Goal: Contribute content: Add original content to the website for others to see

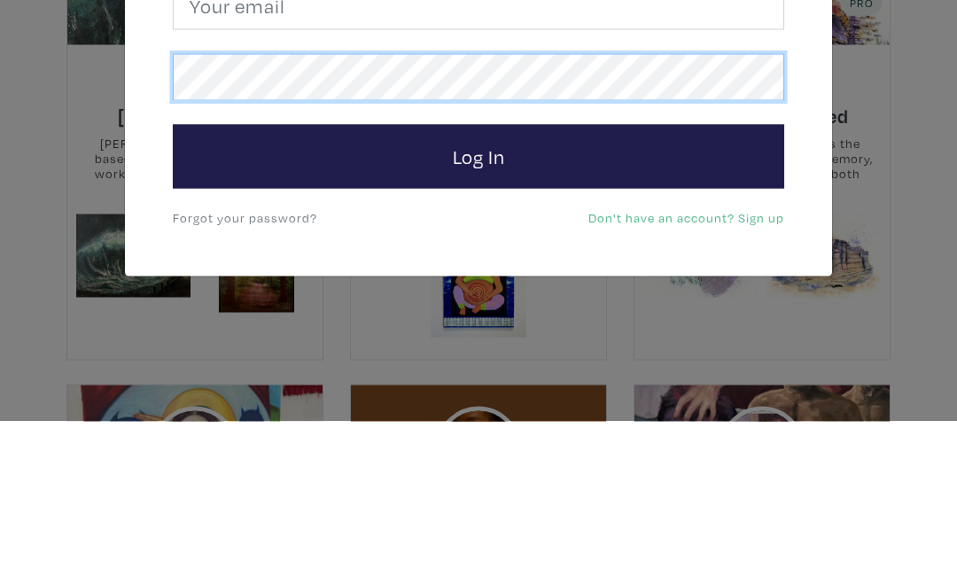
scroll to position [293, 0]
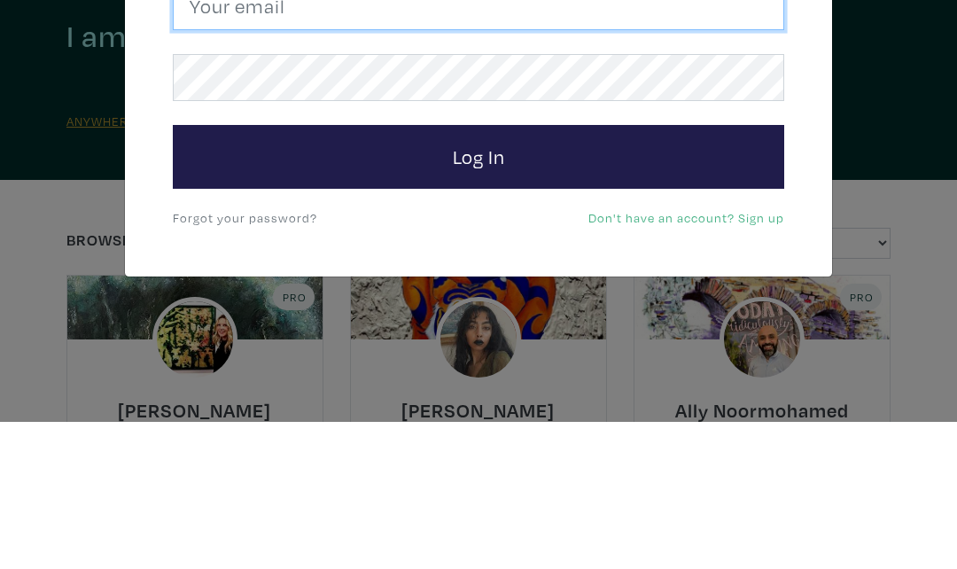
click at [368, 129] on input "email" at bounding box center [479, 153] width 612 height 48
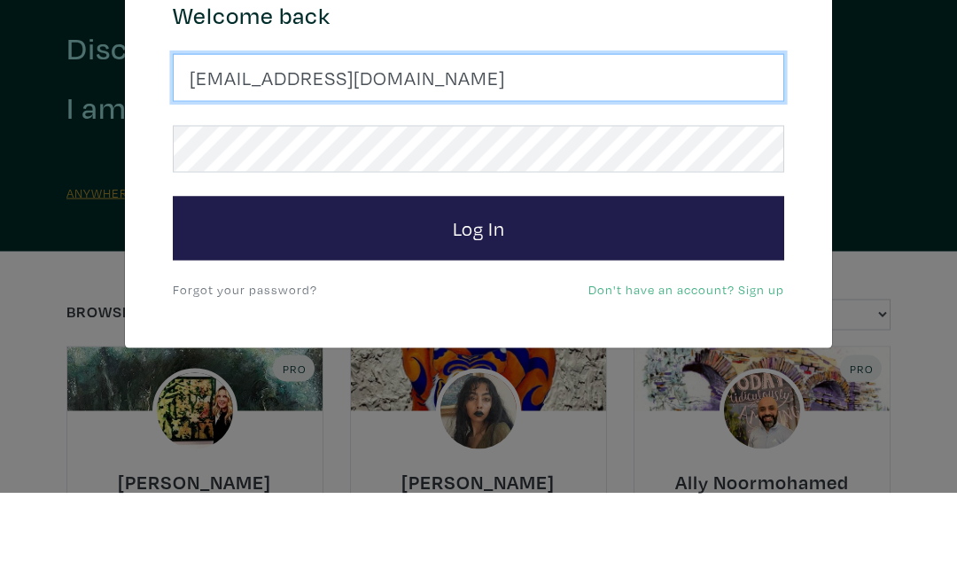
type input "susanmcleanwoodburn@gmail.com"
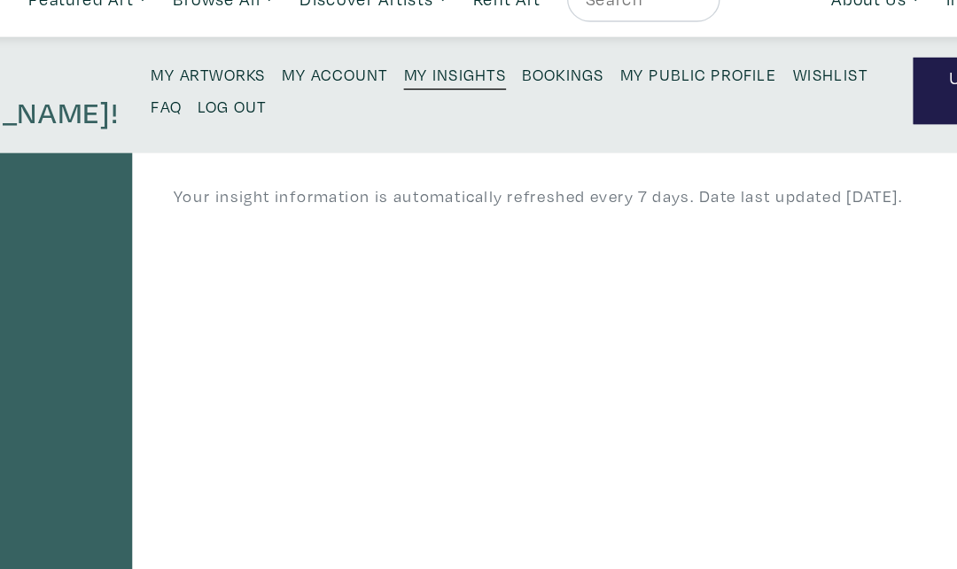
click at [227, 74] on link "My Artworks" at bounding box center [271, 86] width 89 height 24
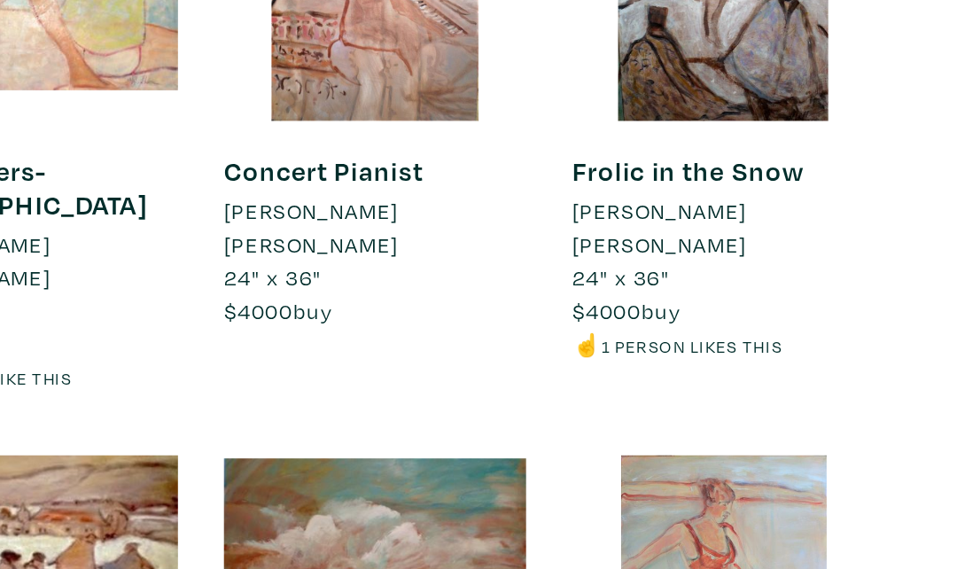
scroll to position [484, 0]
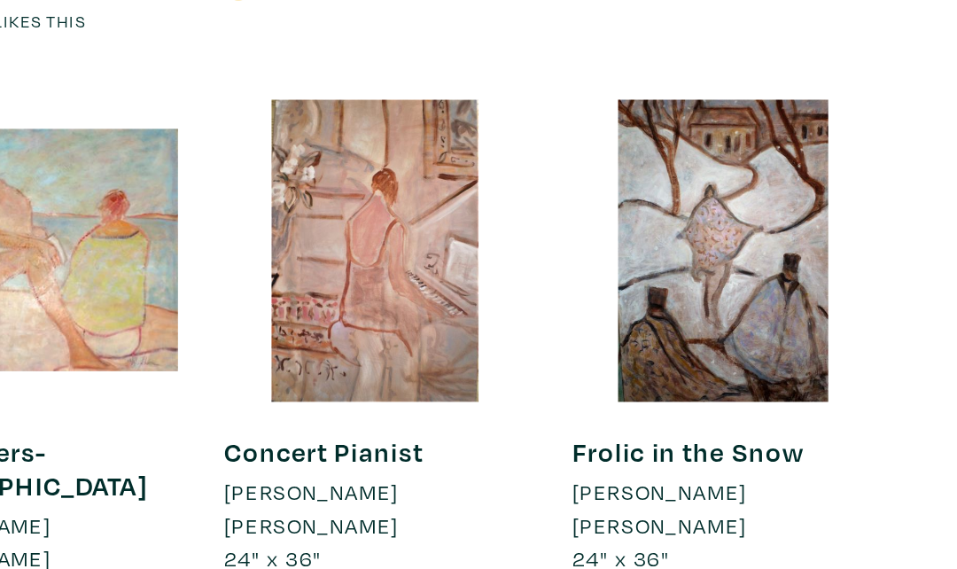
click at [663, 191] on div at bounding box center [750, 168] width 175 height 175
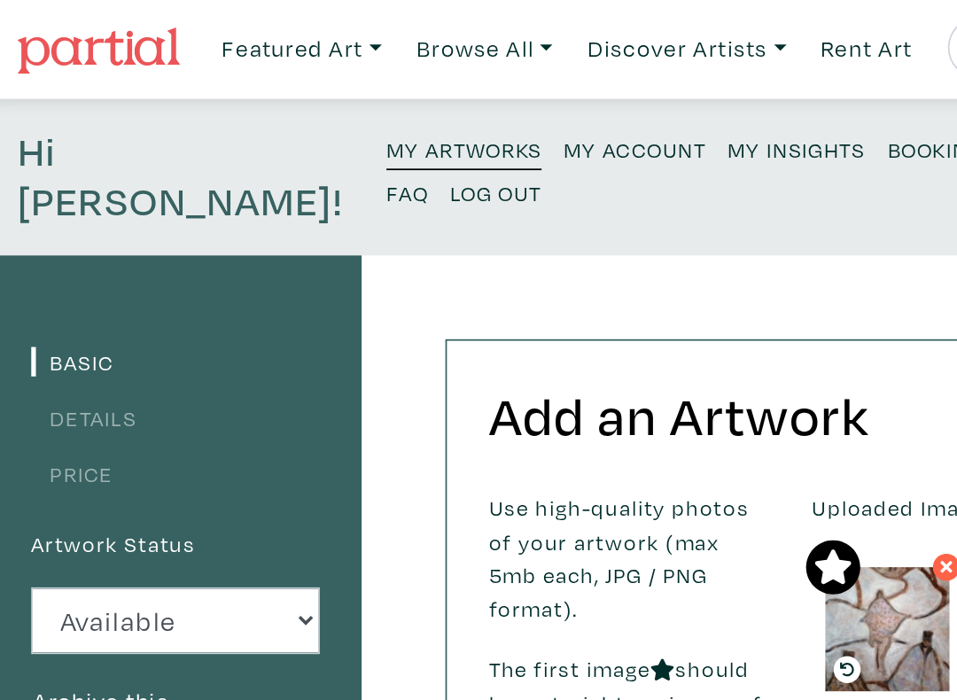
click at [422, 92] on small "My Insights" at bounding box center [461, 87] width 79 height 17
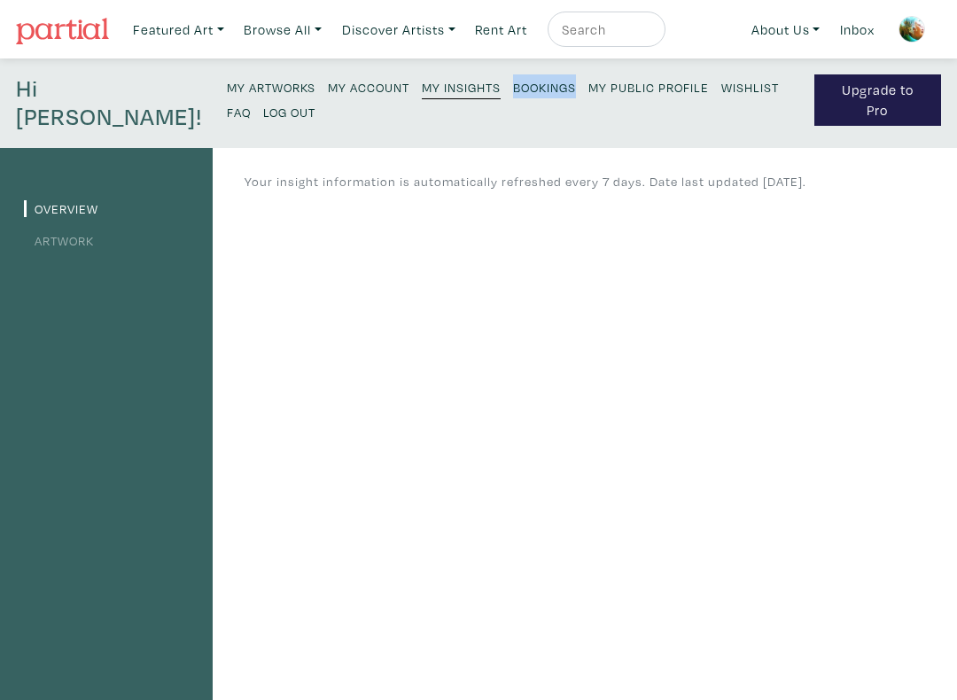
click at [589, 95] on small "My Public Profile" at bounding box center [649, 87] width 121 height 17
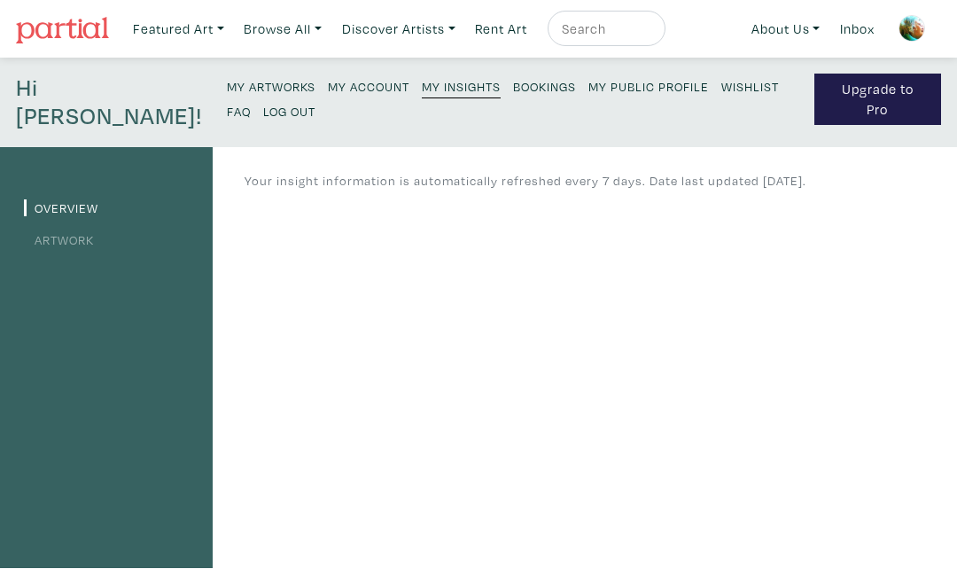
click at [328, 97] on link "My Account" at bounding box center [369, 86] width 82 height 24
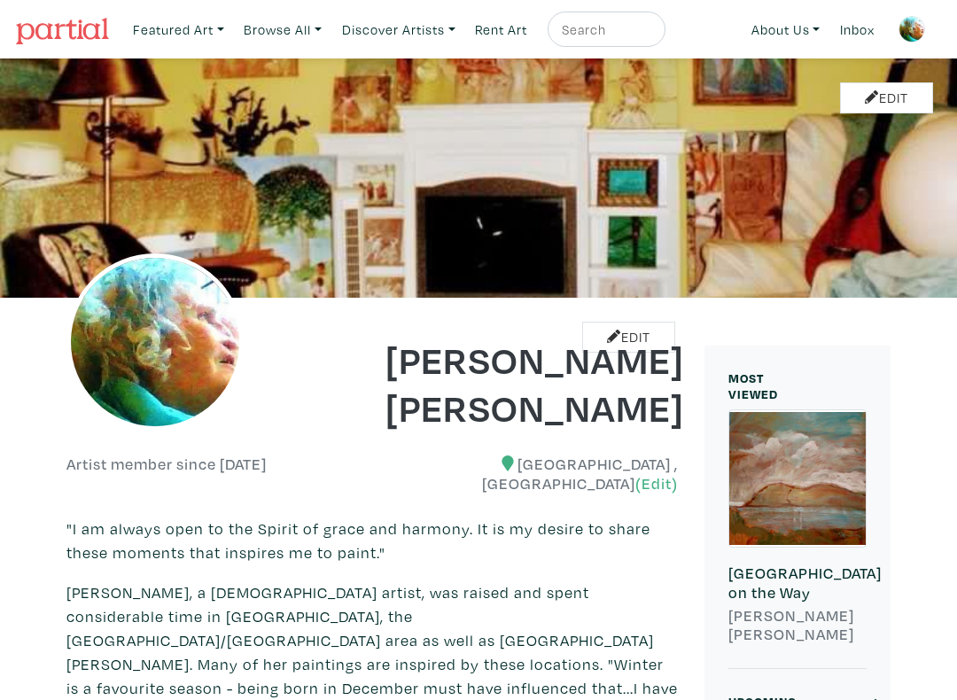
click at [595, 40] on input "text" at bounding box center [604, 30] width 89 height 22
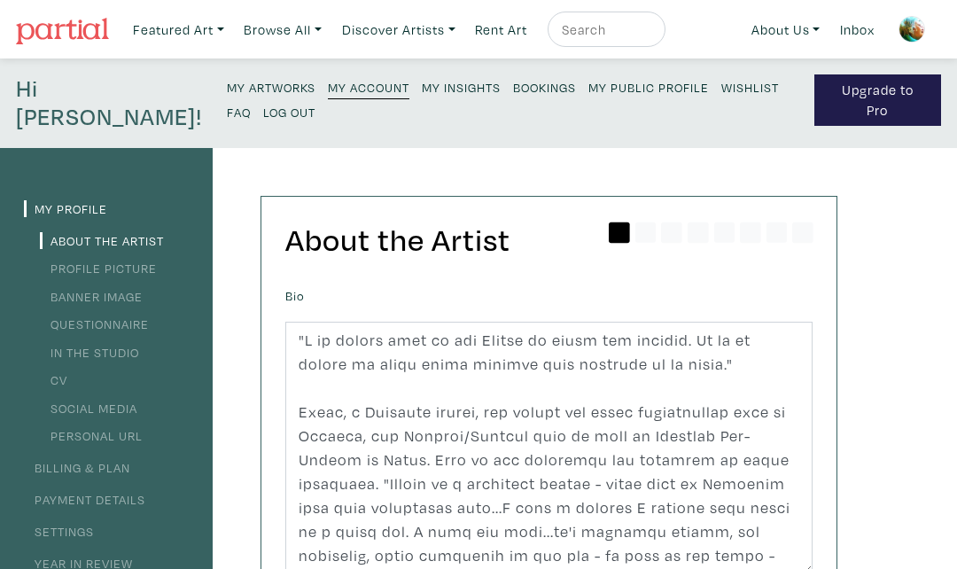
click at [251, 99] on link "FAQ" at bounding box center [239, 111] width 24 height 24
click at [227, 87] on small "My Artworks" at bounding box center [271, 87] width 89 height 17
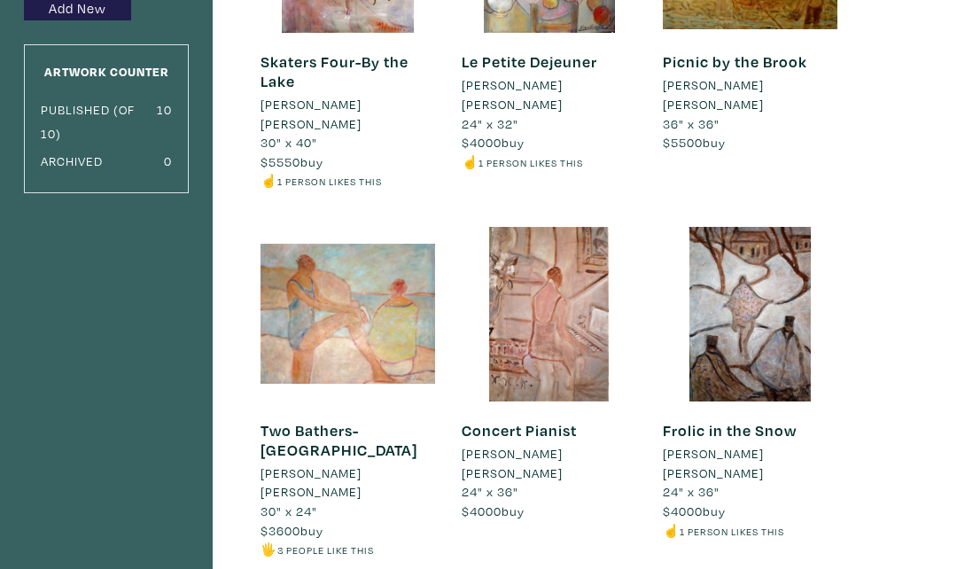
scroll to position [338, 0]
click at [577, 324] on div at bounding box center [549, 314] width 175 height 175
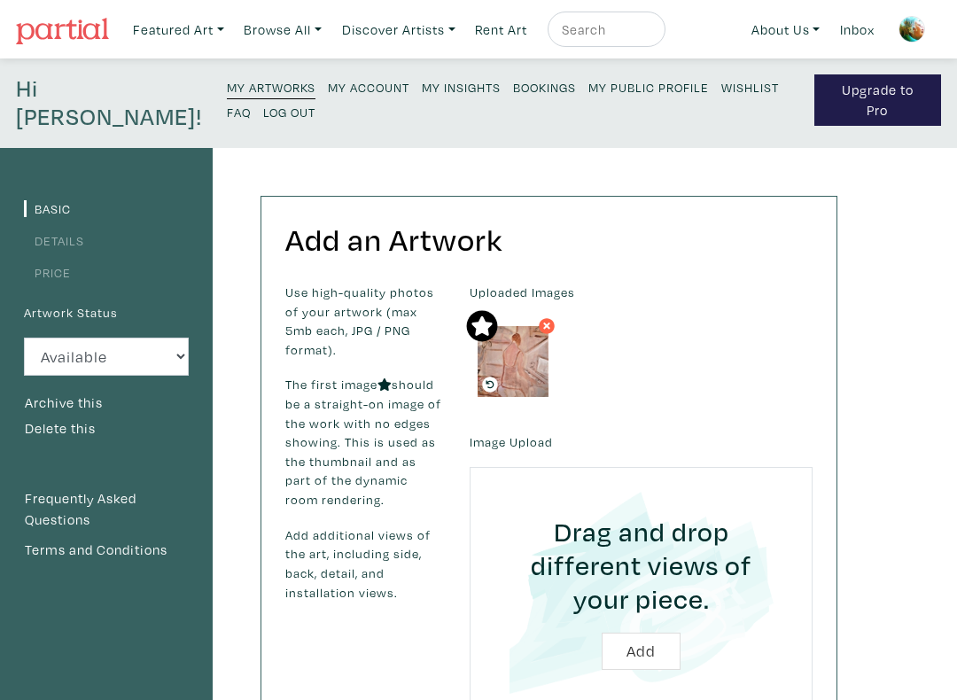
click at [227, 86] on small "My Artworks" at bounding box center [271, 87] width 89 height 17
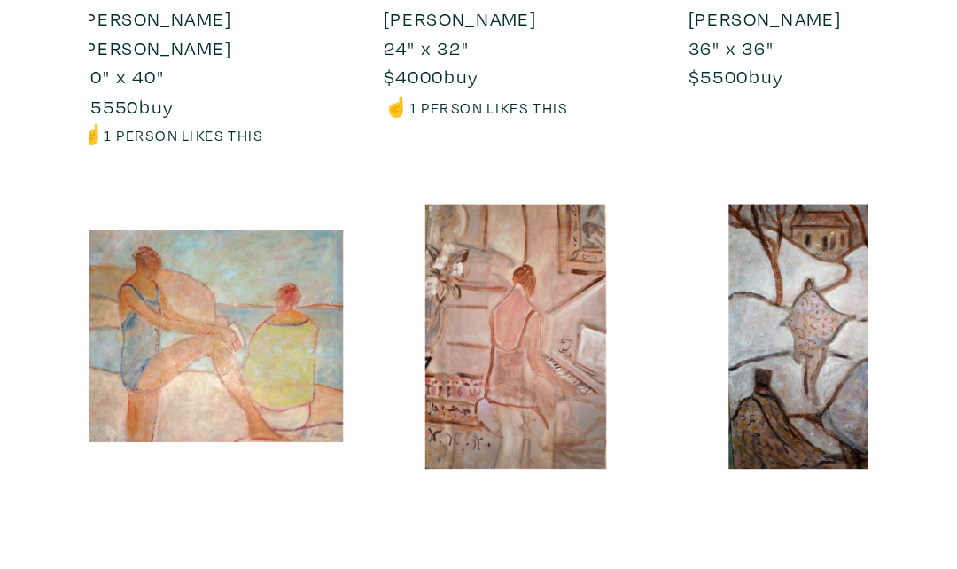
scroll to position [166, 0]
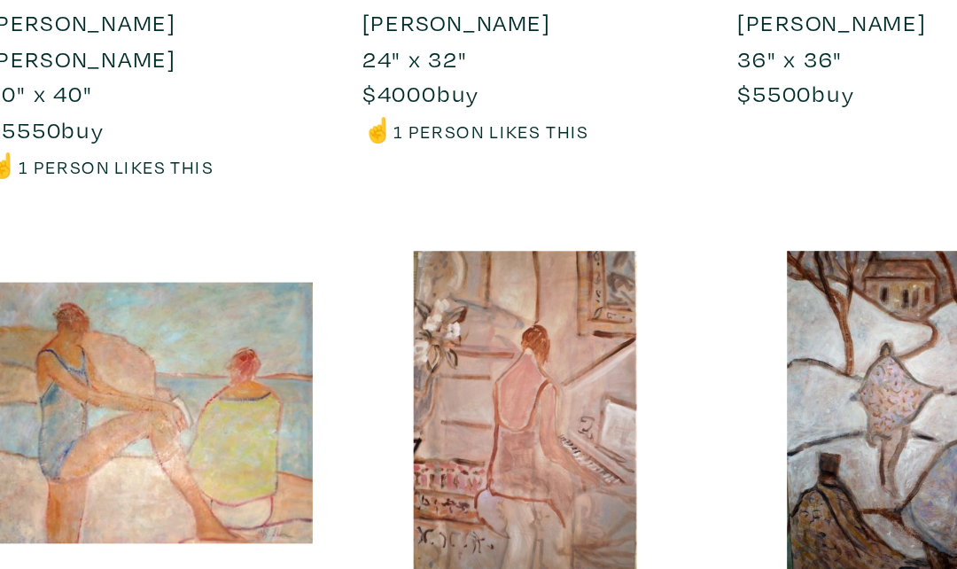
click at [663, 399] on div at bounding box center [750, 486] width 175 height 175
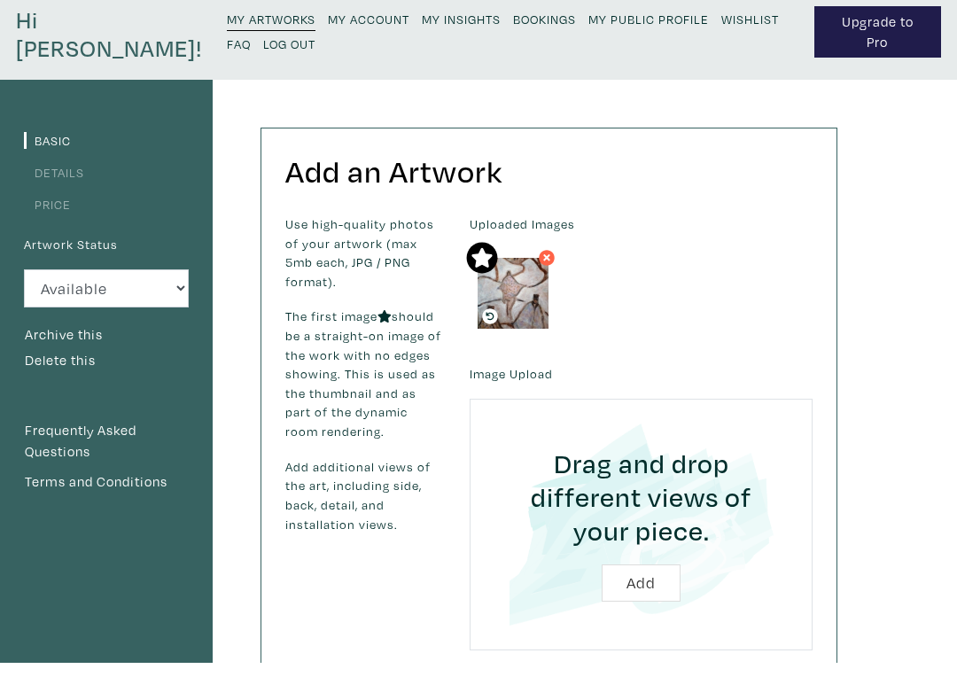
scroll to position [40, 0]
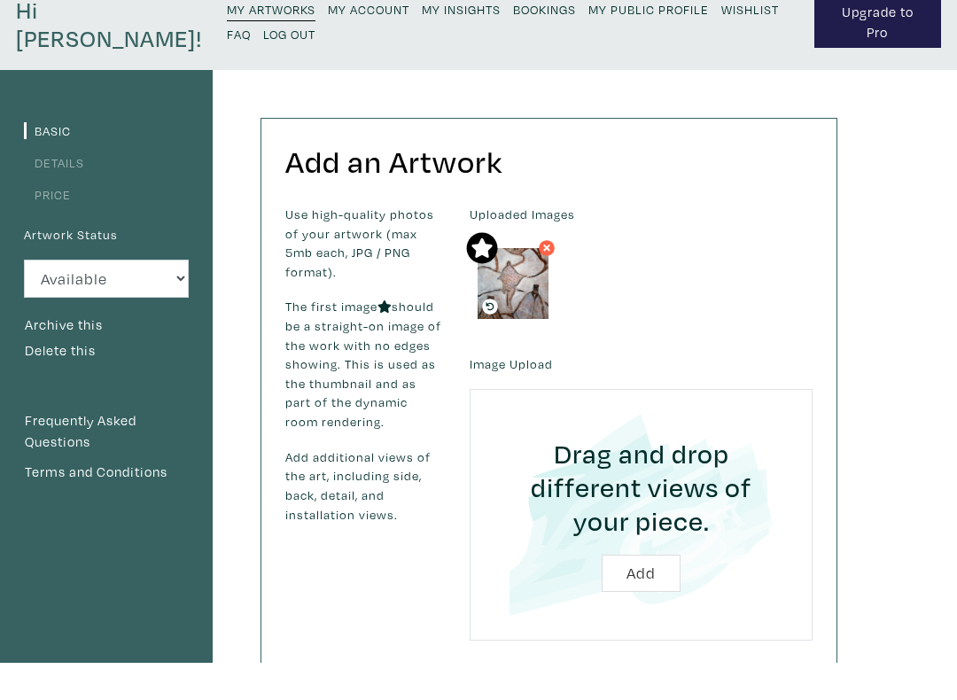
click at [525, 288] on img at bounding box center [513, 321] width 71 height 71
click at [529, 298] on img at bounding box center [513, 321] width 71 height 71
click at [529, 302] on img at bounding box center [513, 321] width 71 height 71
click at [534, 299] on img at bounding box center [513, 321] width 71 height 71
click at [568, 243] on label "Uploaded Images" at bounding box center [641, 252] width 343 height 19
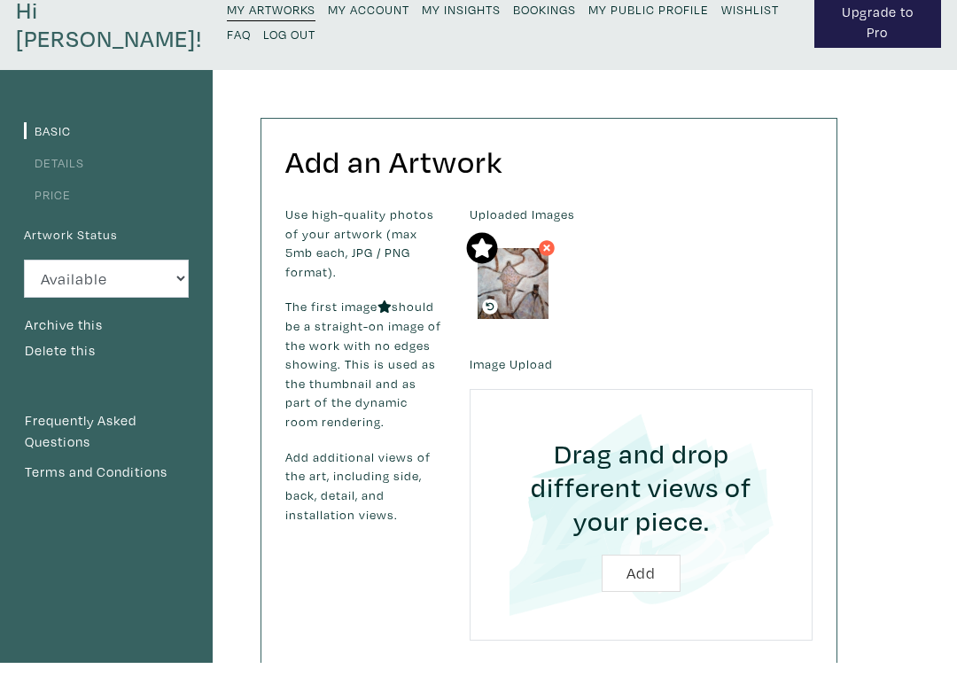
click at [515, 346] on form "Uploaded Images Image Upload Drag and drop different views of your piece. Add A…" at bounding box center [641, 692] width 370 height 899
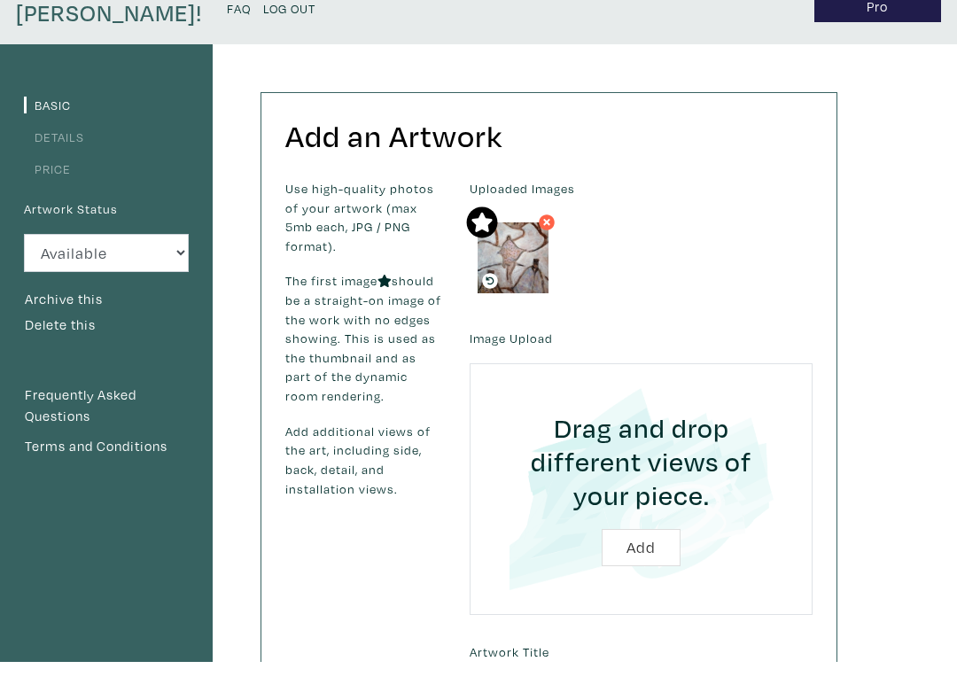
scroll to position [66, 0]
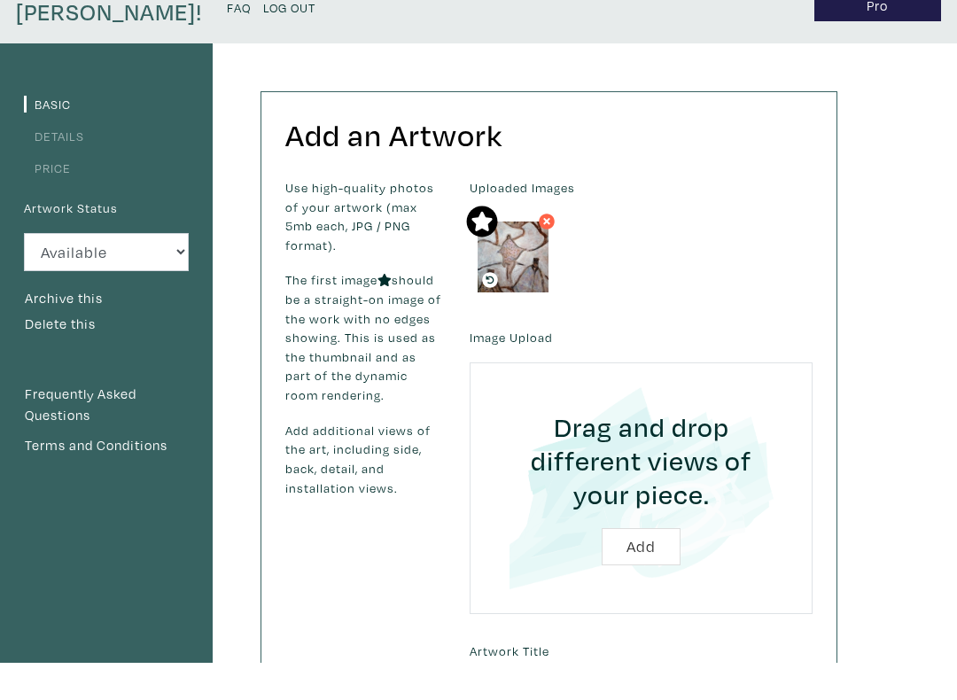
click at [627, 266] on div "Uploaded Images" at bounding box center [641, 277] width 370 height 122
click at [481, 249] on icon at bounding box center [482, 259] width 21 height 20
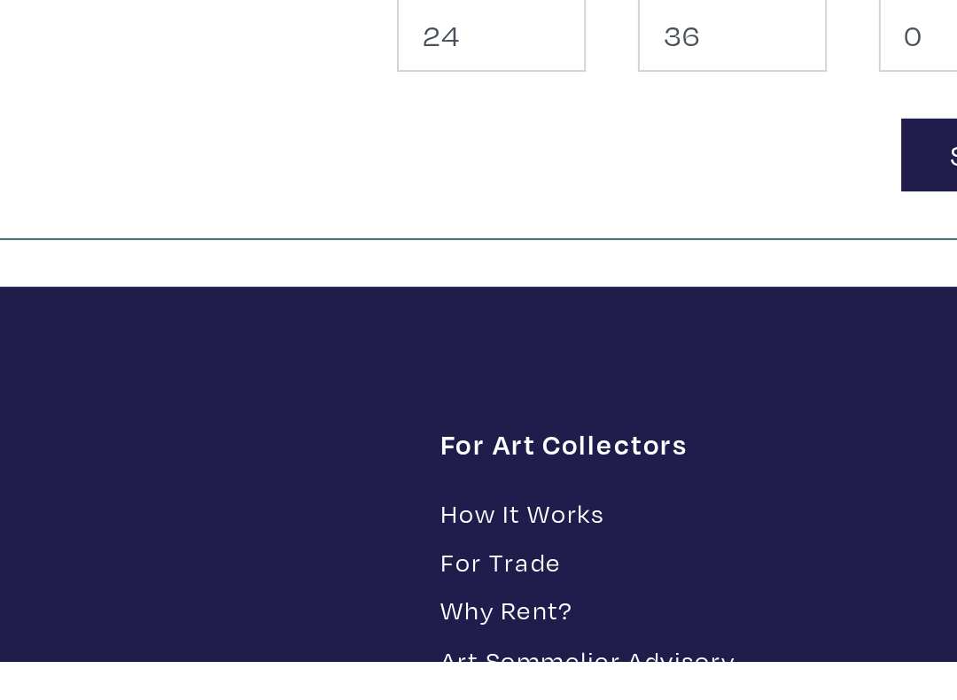
scroll to position [722, 0]
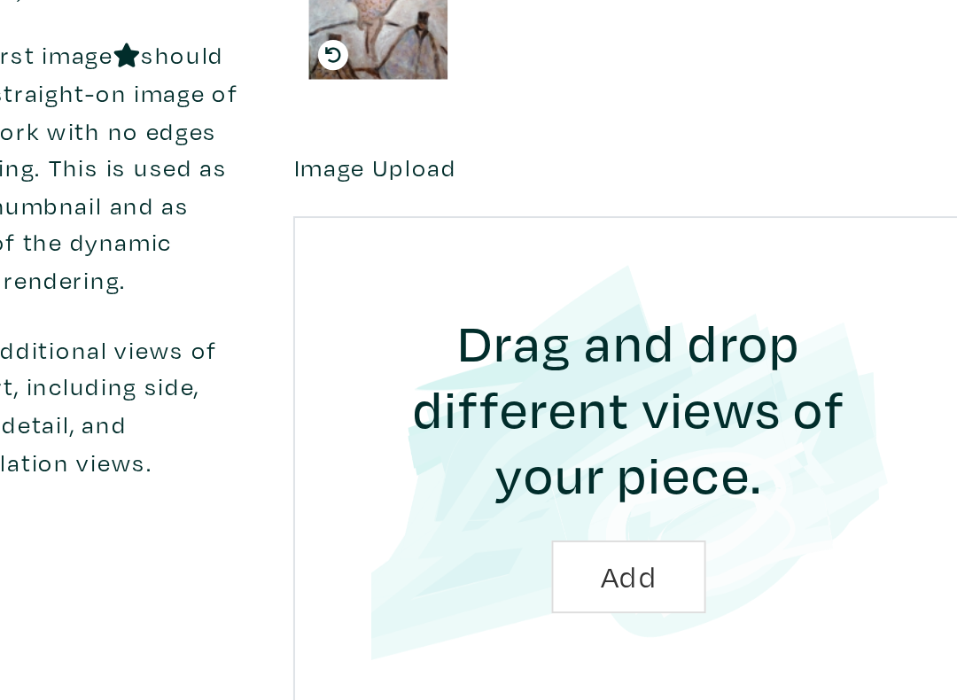
scroll to position [355, 0]
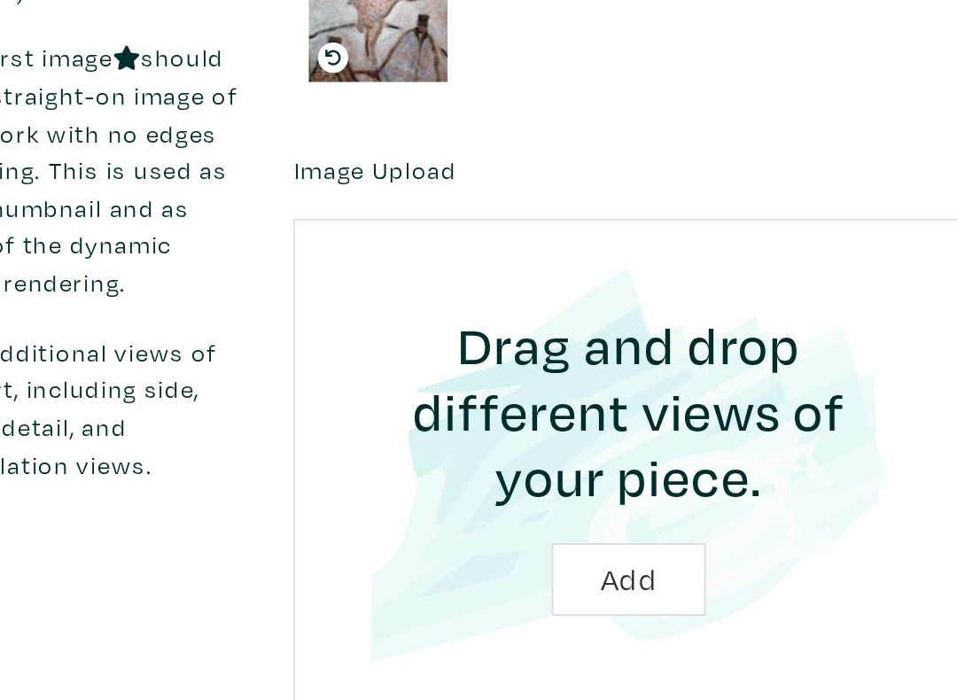
click at [487, 29] on icon at bounding box center [491, 29] width 8 height 8
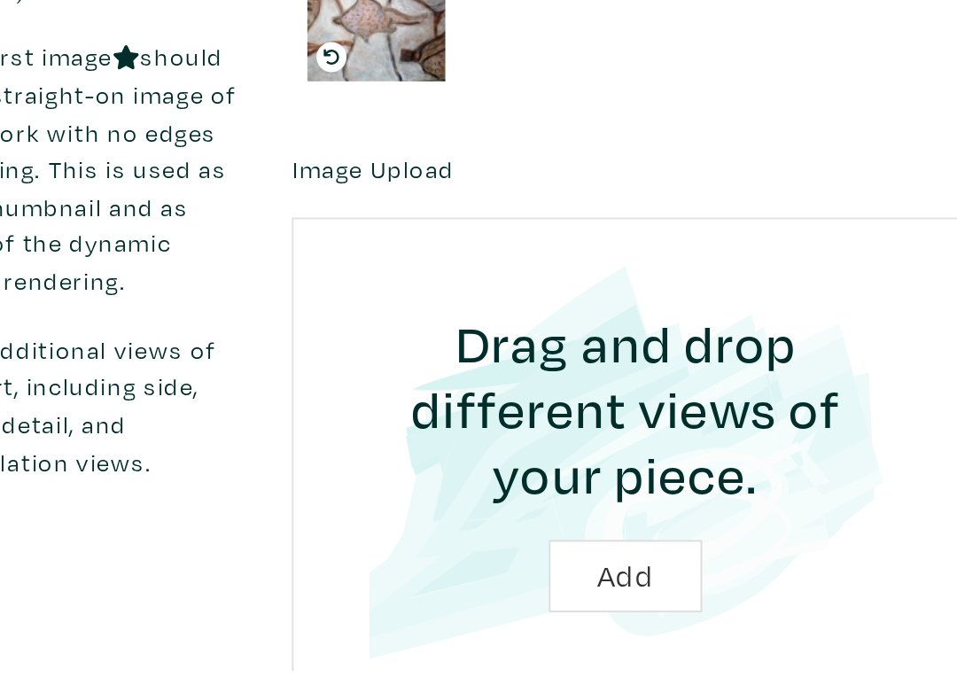
click at [478, 326] on img at bounding box center [513, 361] width 71 height 71
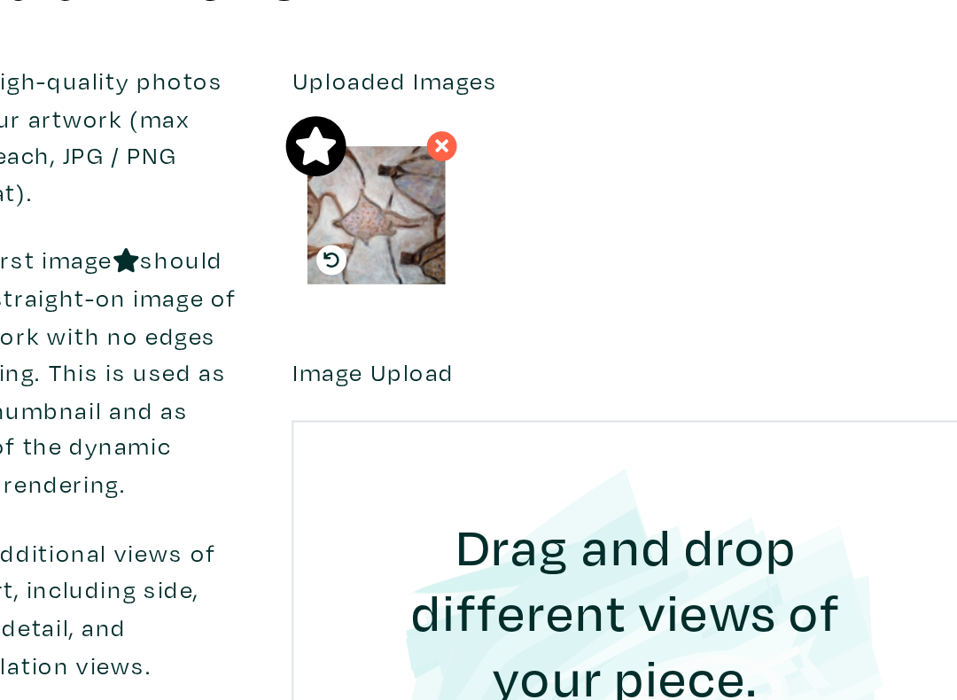
click at [482, 377] on icon at bounding box center [490, 385] width 16 height 16
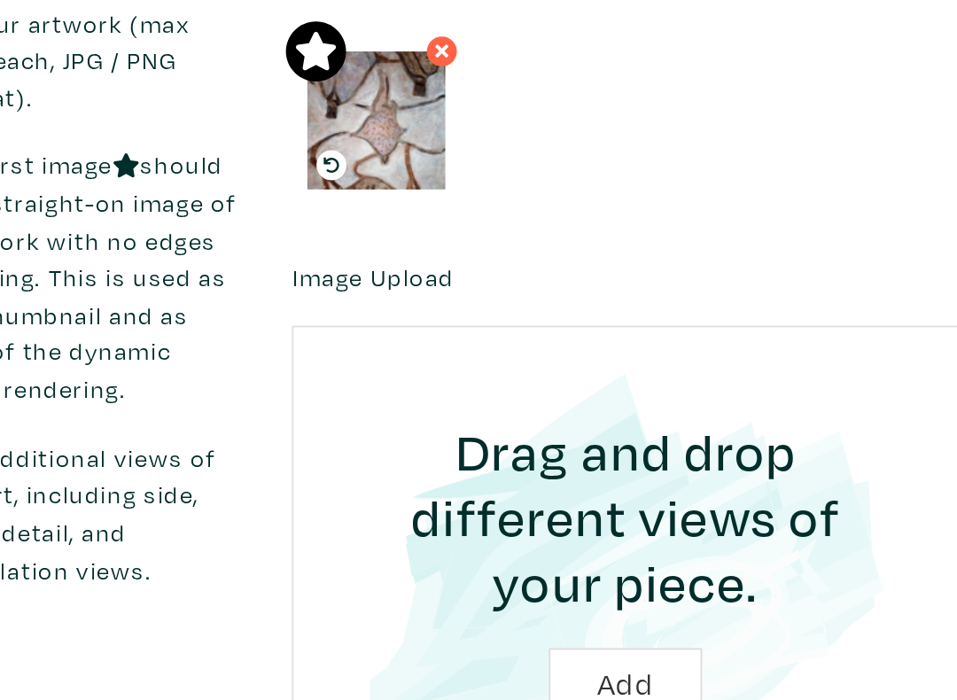
click at [482, 377] on icon at bounding box center [490, 385] width 16 height 16
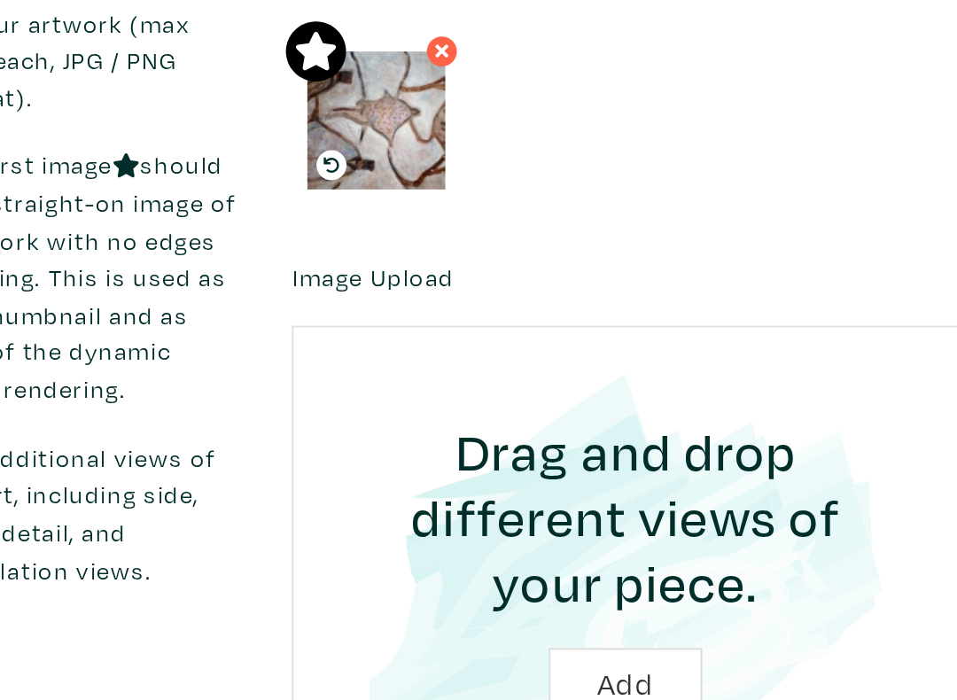
click at [487, 380] on icon at bounding box center [491, 384] width 8 height 8
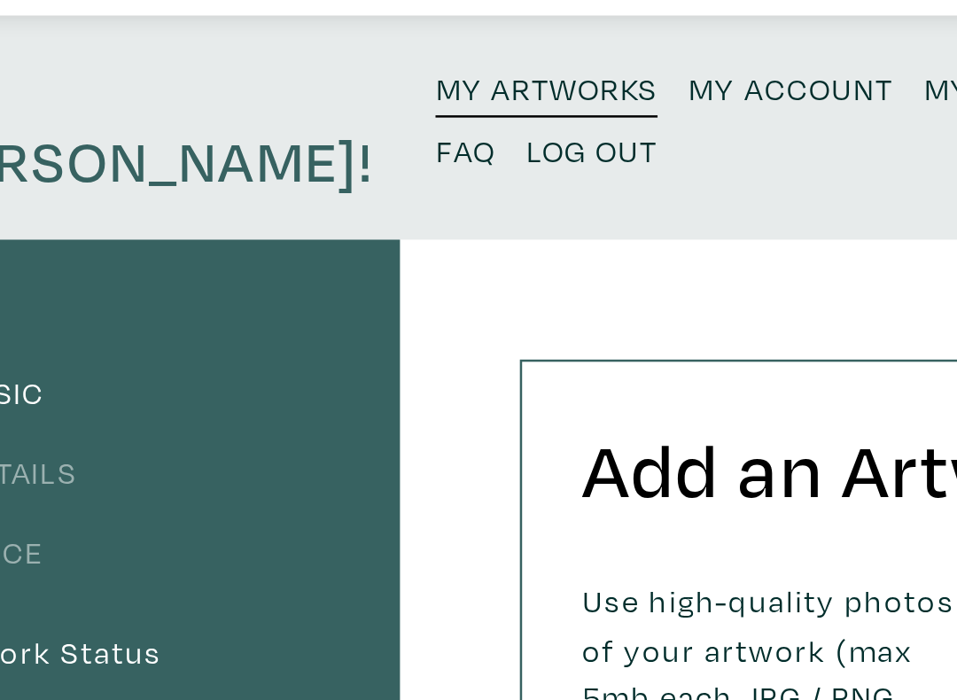
click at [227, 74] on link "My Artworks" at bounding box center [271, 86] width 89 height 25
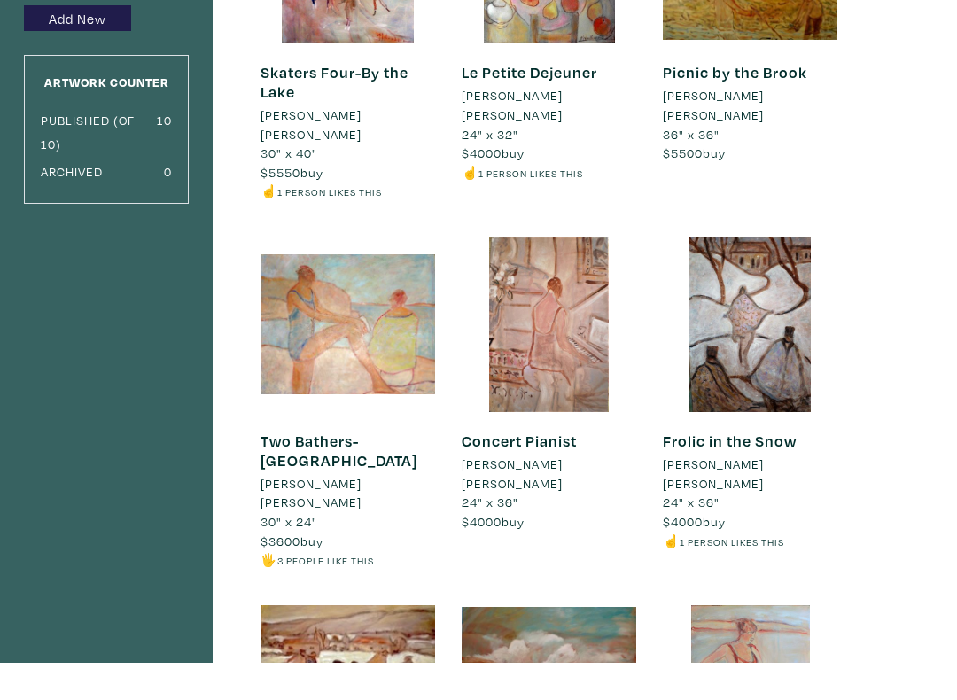
scroll to position [290, 0]
click at [760, 317] on div at bounding box center [750, 362] width 175 height 175
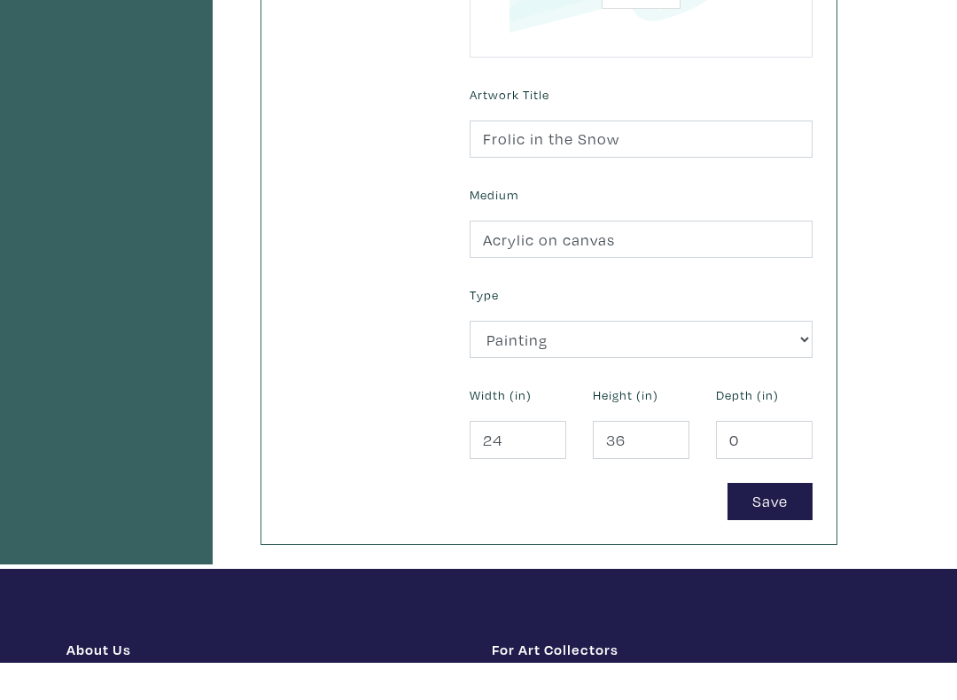
scroll to position [624, 0]
click at [775, 520] on button "Save" at bounding box center [770, 539] width 85 height 38
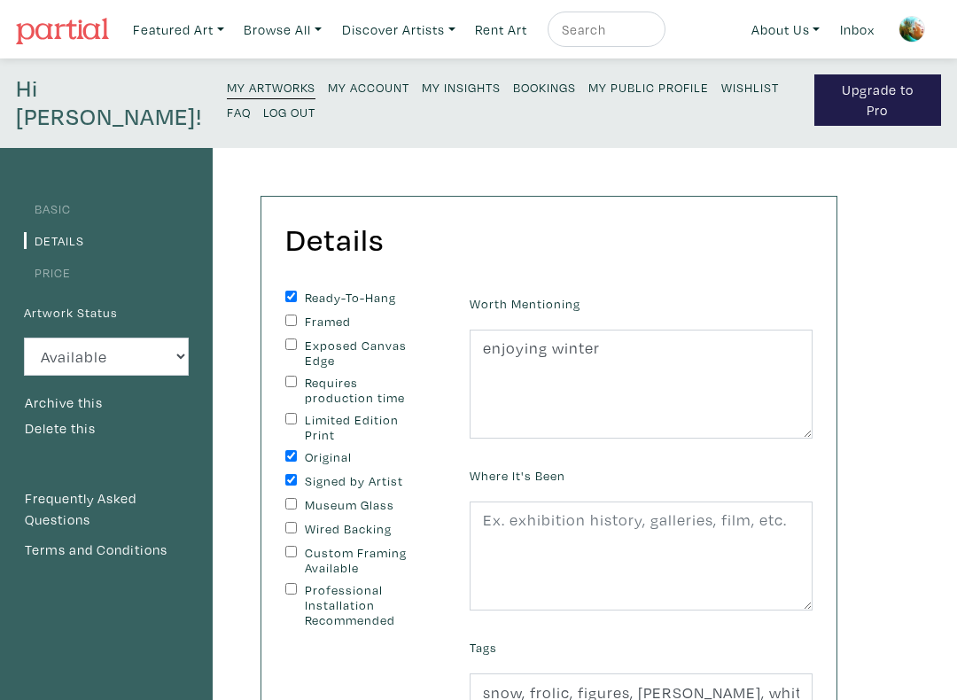
click at [227, 97] on link "My Artworks" at bounding box center [271, 86] width 89 height 25
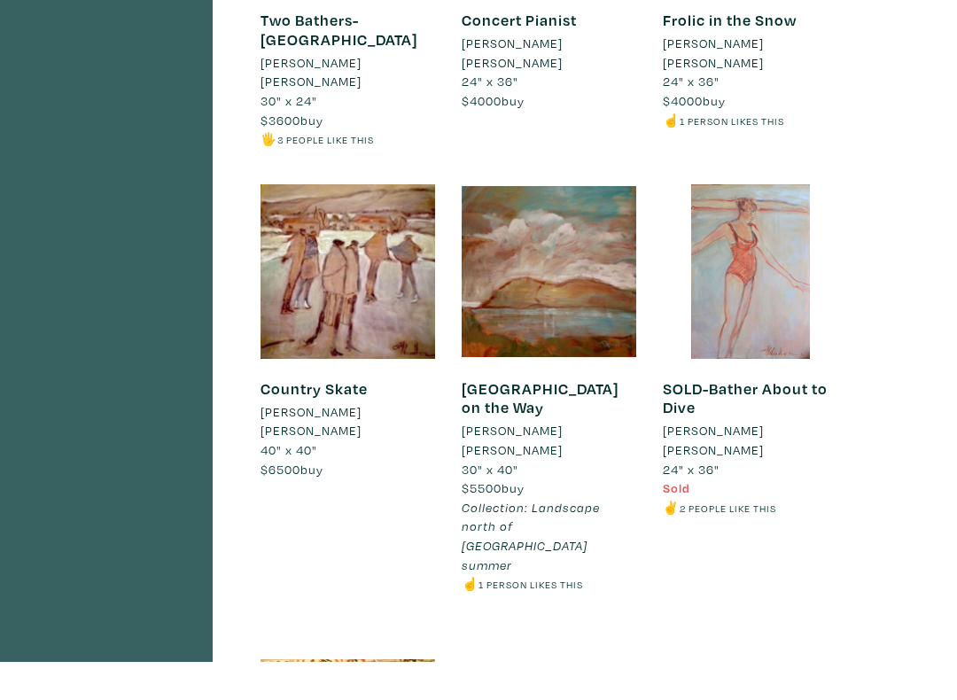
scroll to position [711, 0]
